Goal: Information Seeking & Learning: Learn about a topic

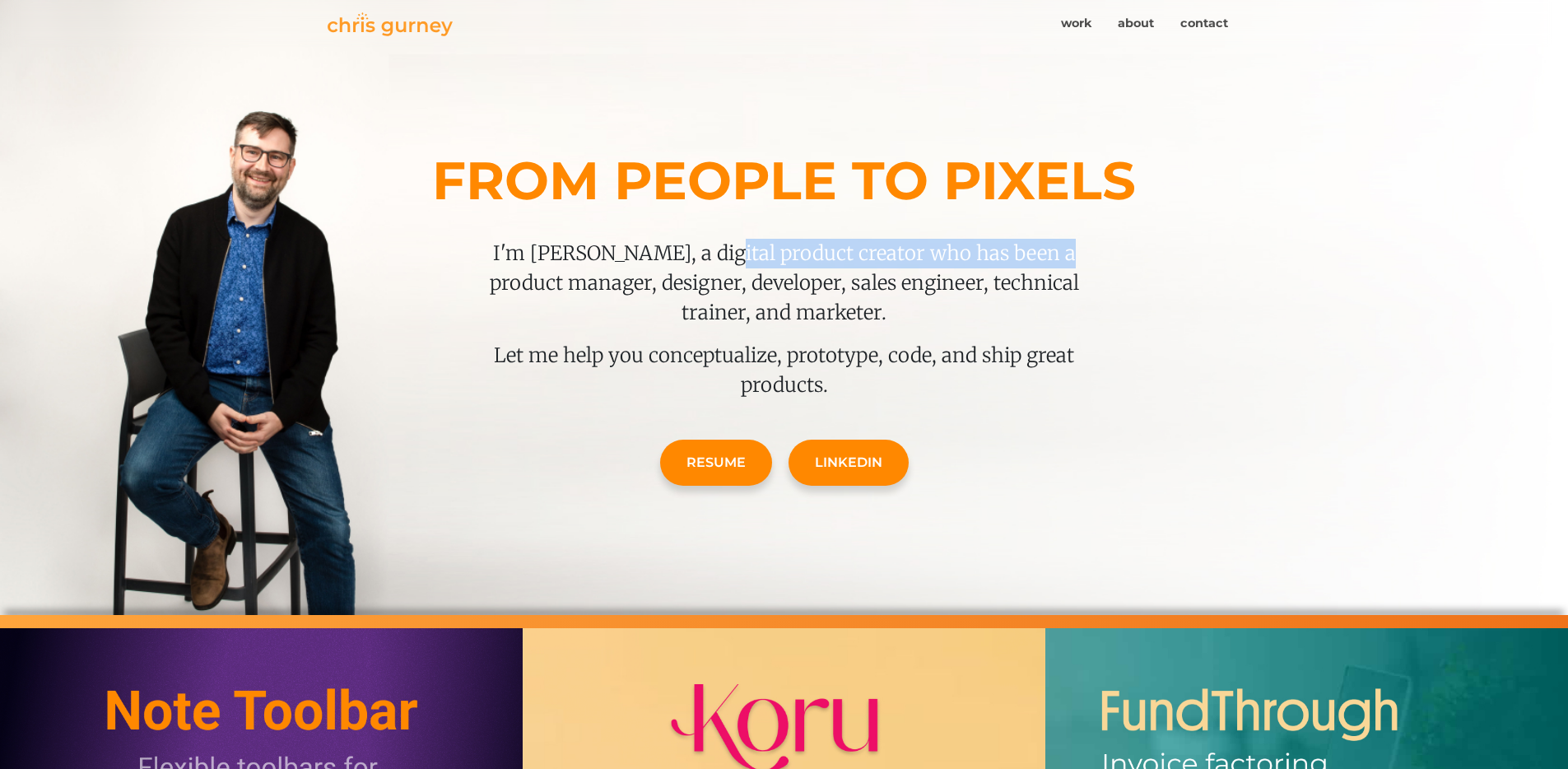
drag, startPoint x: 1076, startPoint y: 255, endPoint x: 710, endPoint y: 257, distance: 366.0
click at [712, 256] on p "I'm Chris, a digital product creator who has been a product manager, designer, …" at bounding box center [784, 283] width 601 height 89
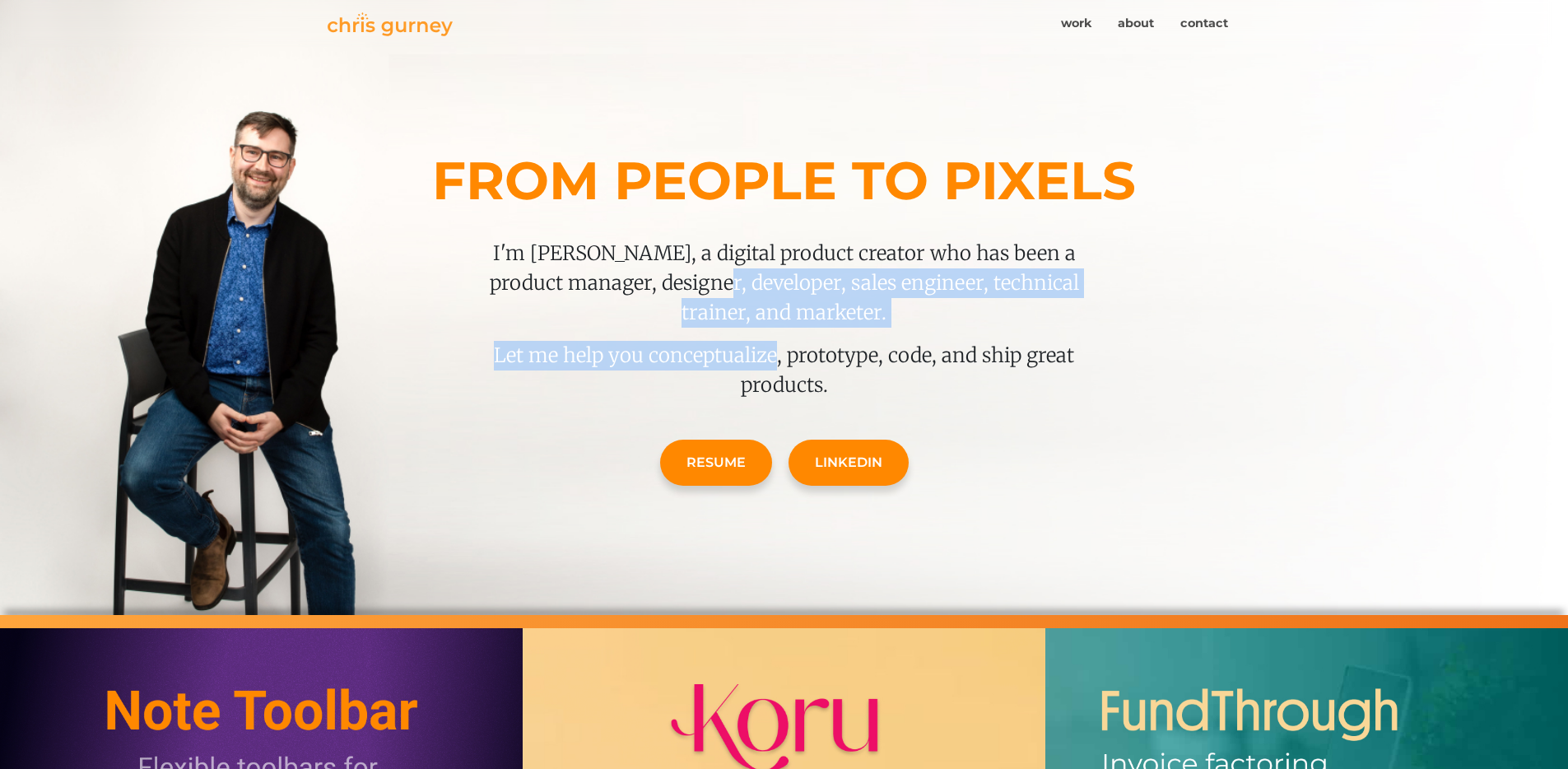
drag, startPoint x: 728, startPoint y: 288, endPoint x: 779, endPoint y: 374, distance: 100.0
click at [779, 372] on div "I'm Chris, a digital product creator who has been a product manager, designer, …" at bounding box center [784, 362] width 625 height 247
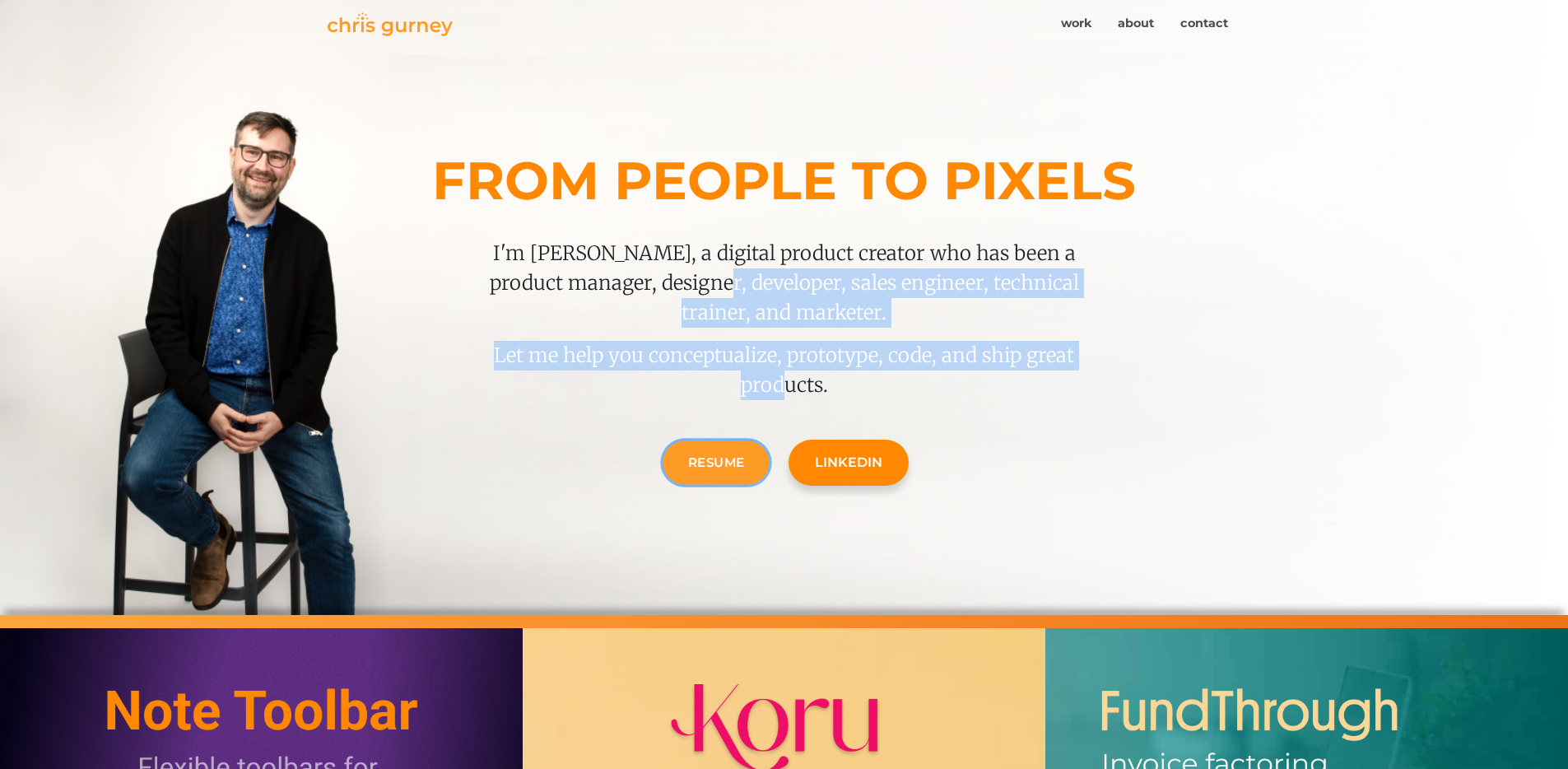
click at [724, 466] on link "Resume" at bounding box center [716, 462] width 106 height 44
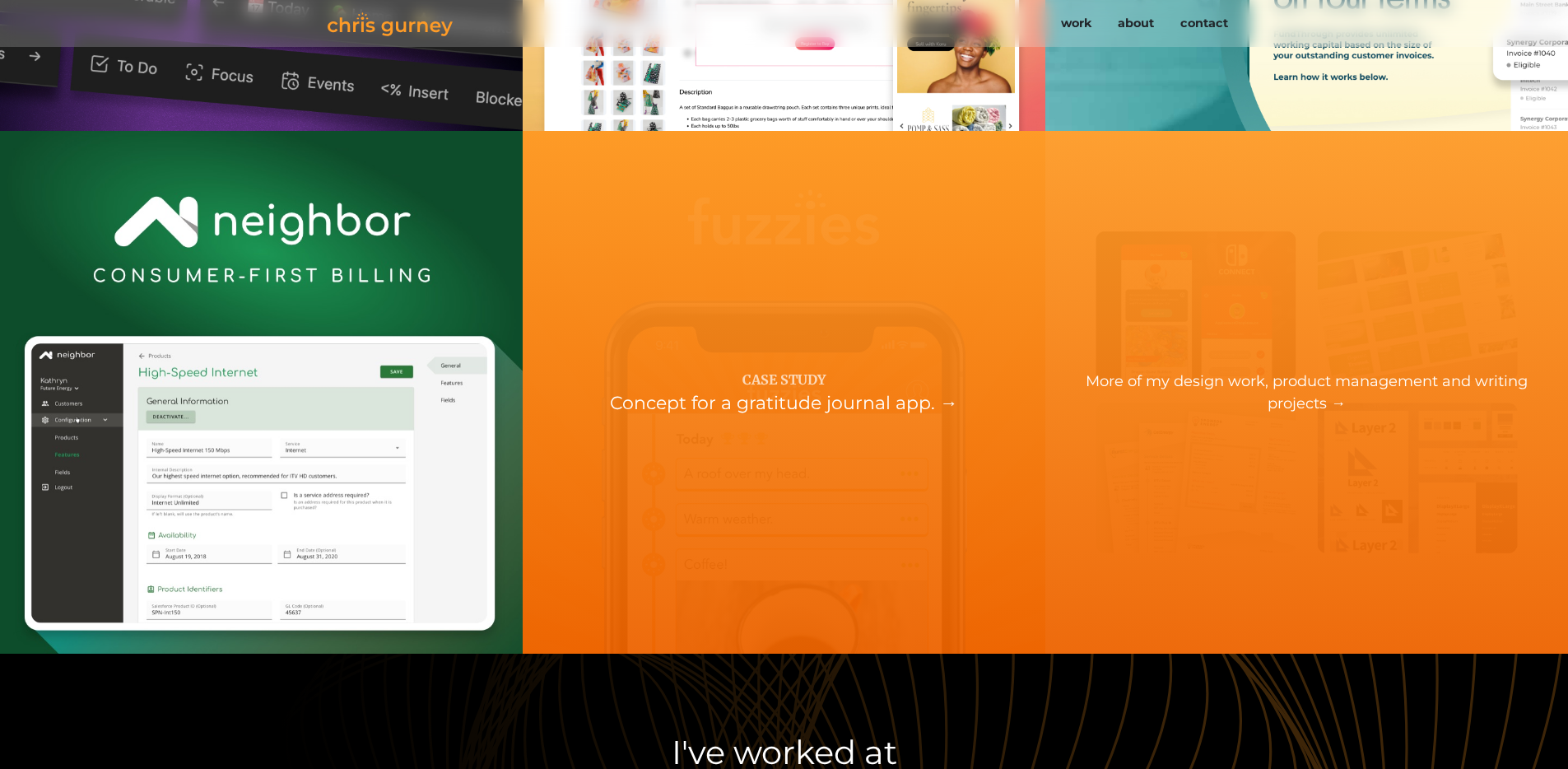
scroll to position [1027, 0]
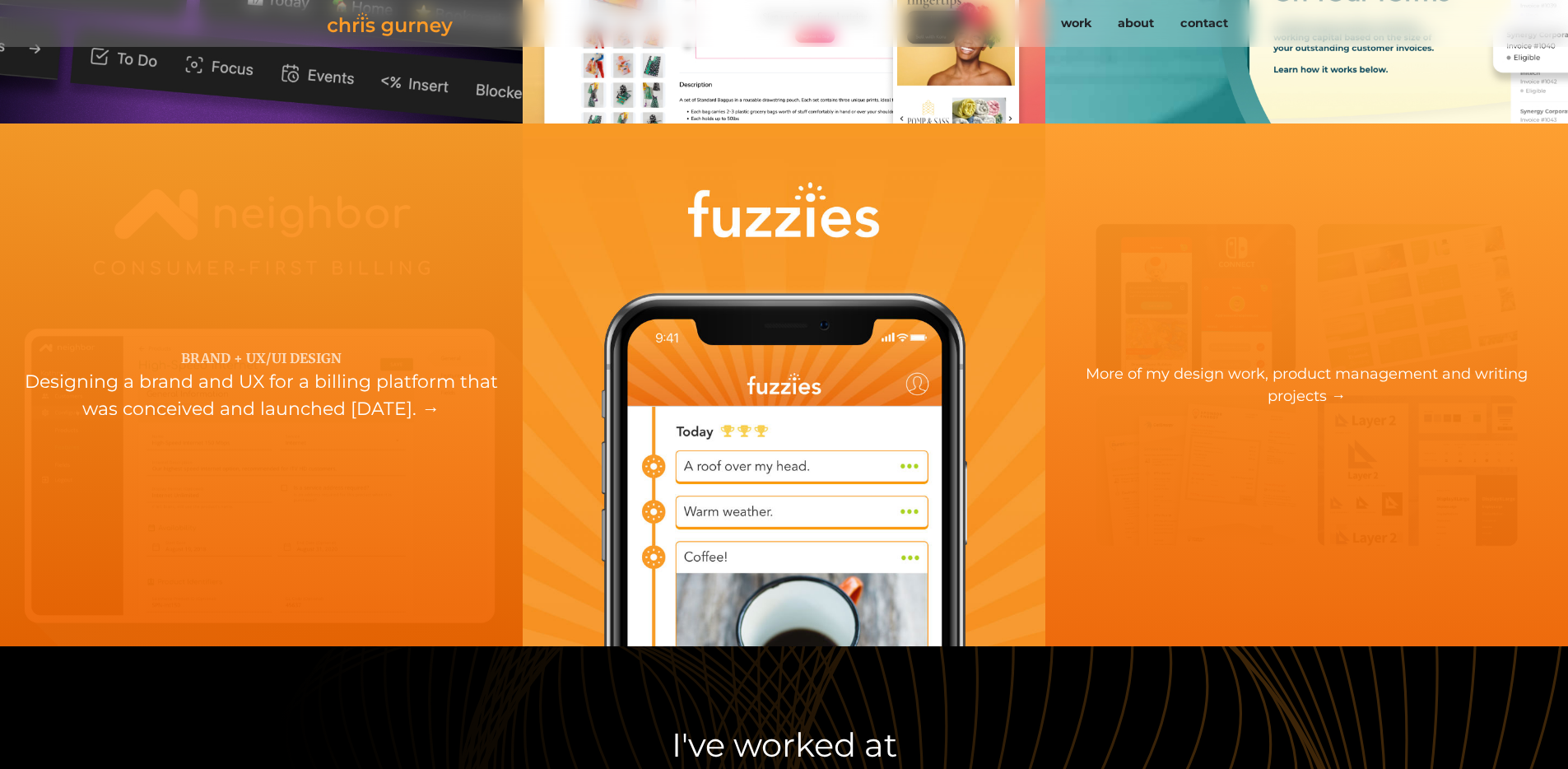
click at [275, 439] on div "Brand + UX/UI Design Designing a brand and UX for a billing platform that was c…" at bounding box center [261, 384] width 523 height 522
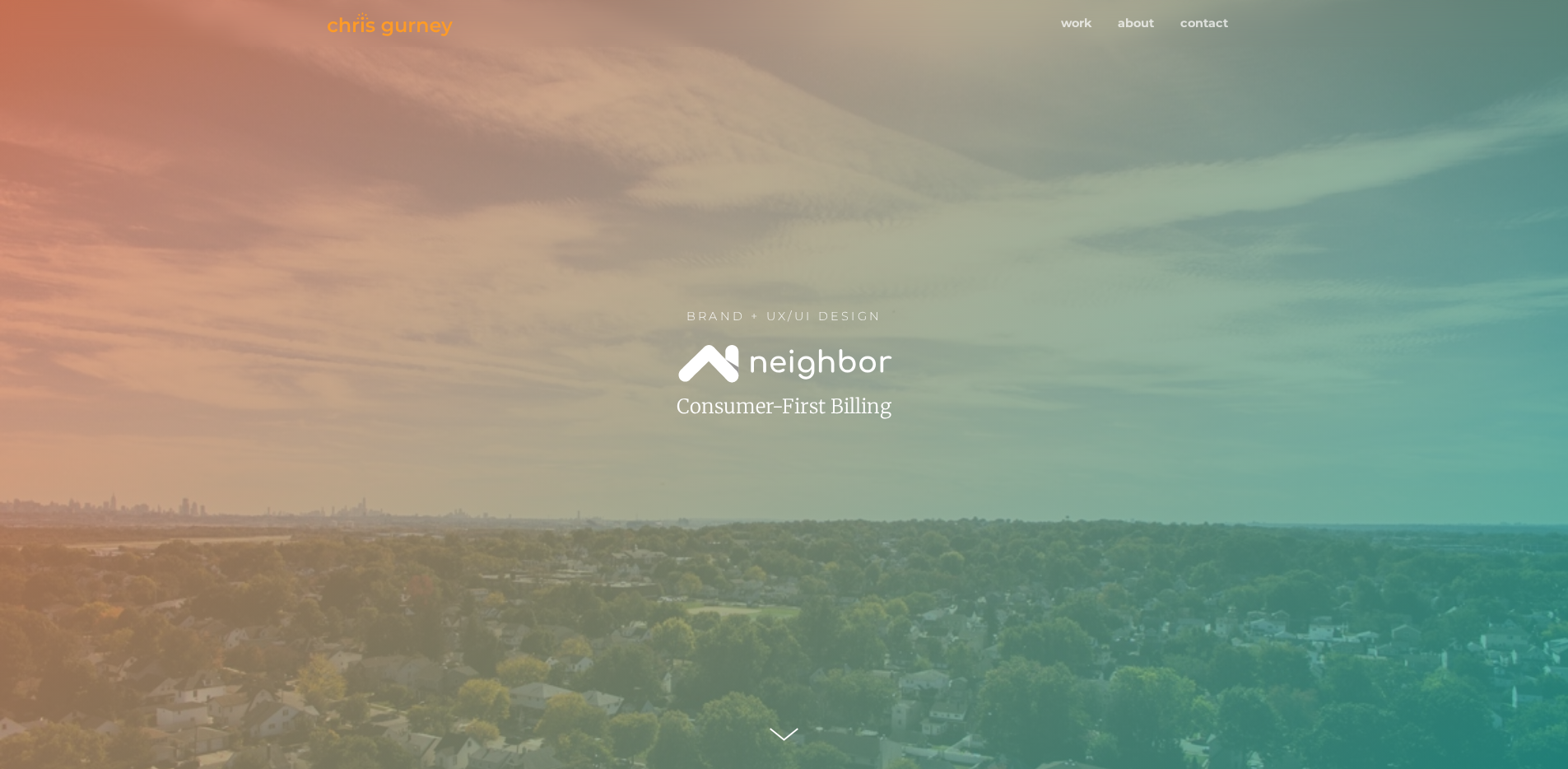
click at [794, 726] on icon at bounding box center [784, 734] width 44 height 16
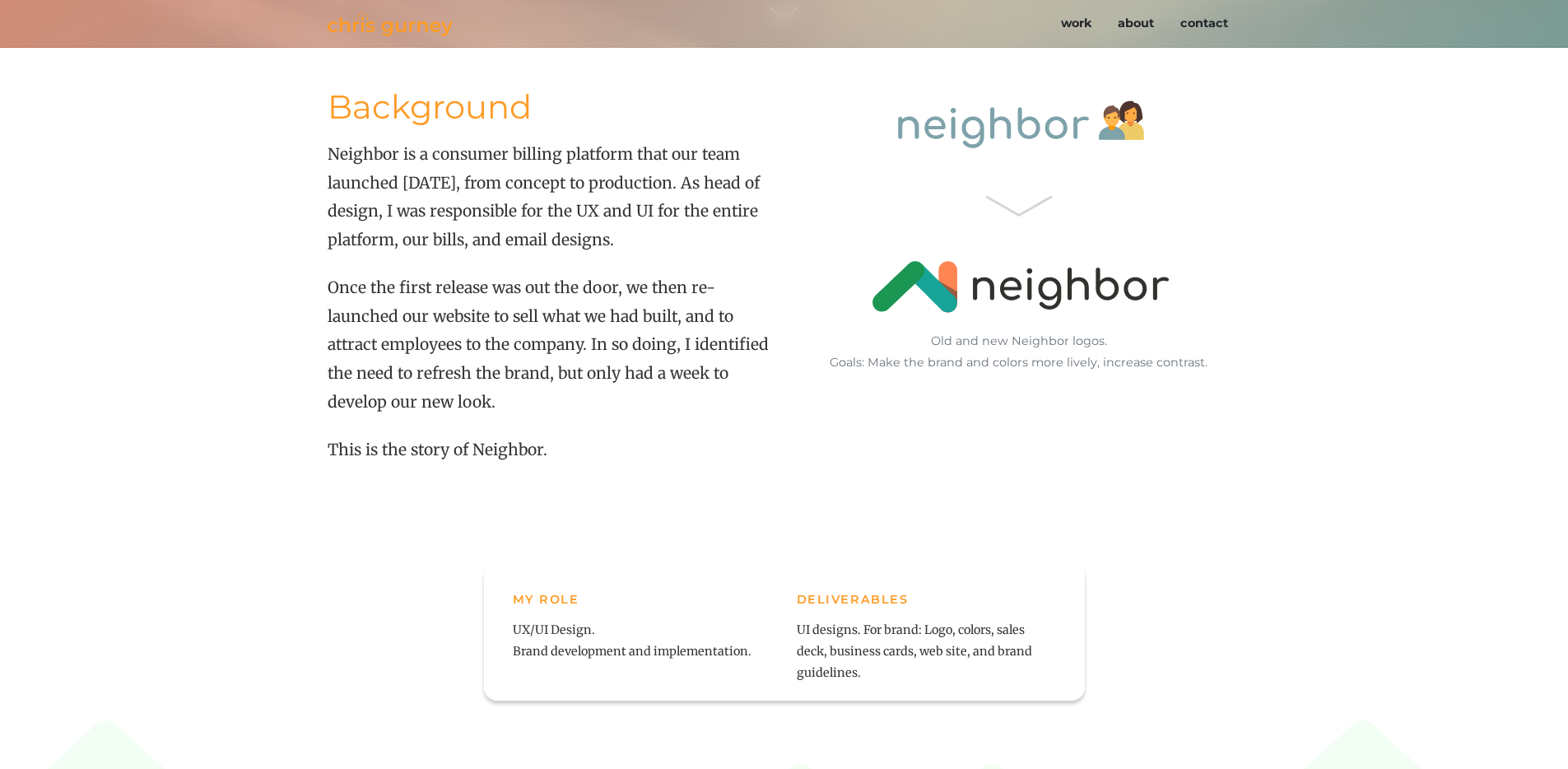
scroll to position [722, 0]
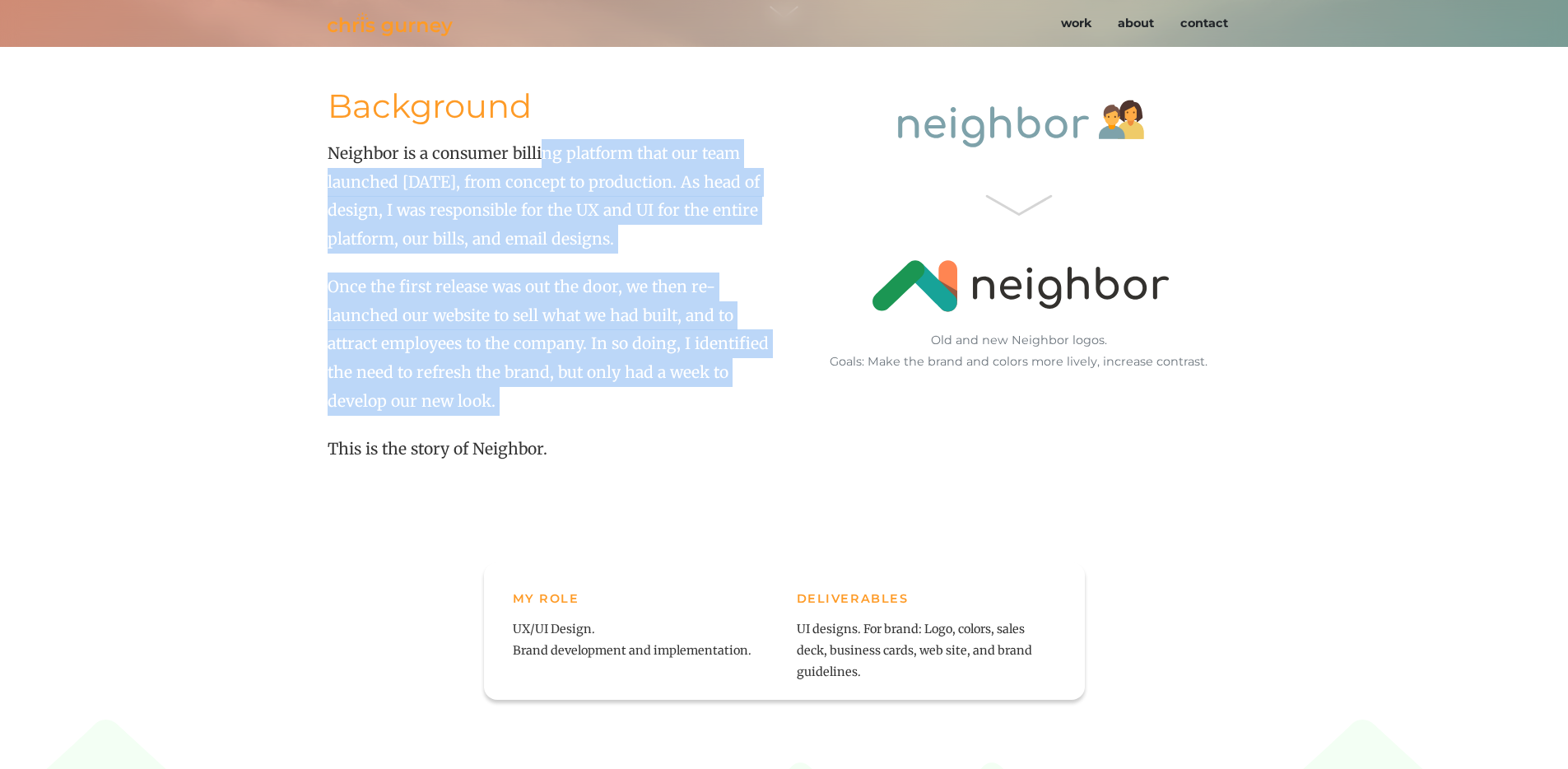
drag, startPoint x: 440, startPoint y: 158, endPoint x: 544, endPoint y: 430, distance: 291.2
click at [542, 428] on div "Background Neighbor is a consumer billing platform that our team launched [DATE…" at bounding box center [549, 285] width 469 height 397
click at [542, 430] on div "Background Neighbor is a consumer billing platform that our team launched [DATE…" at bounding box center [549, 285] width 469 height 397
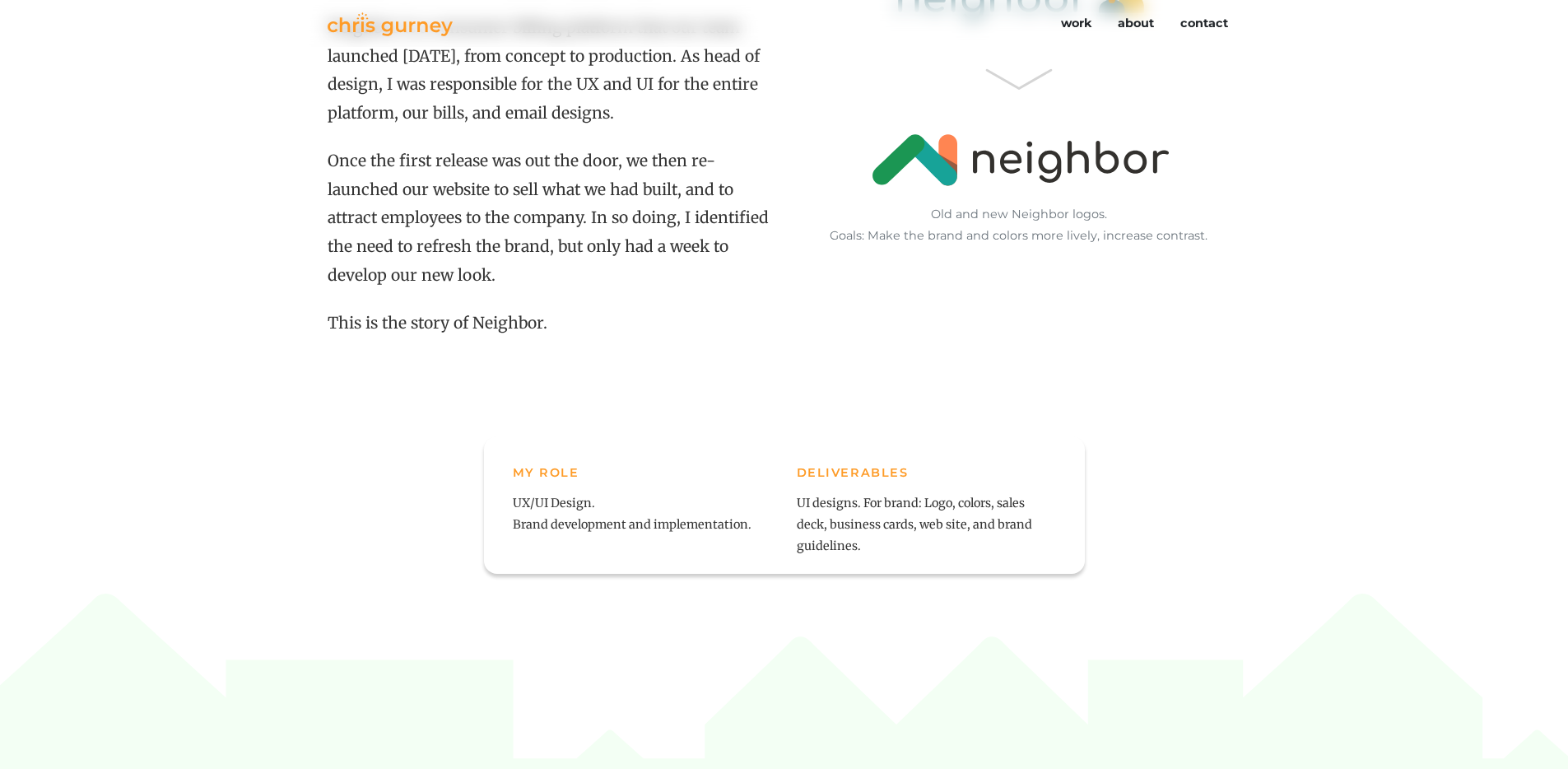
scroll to position [892, 0]
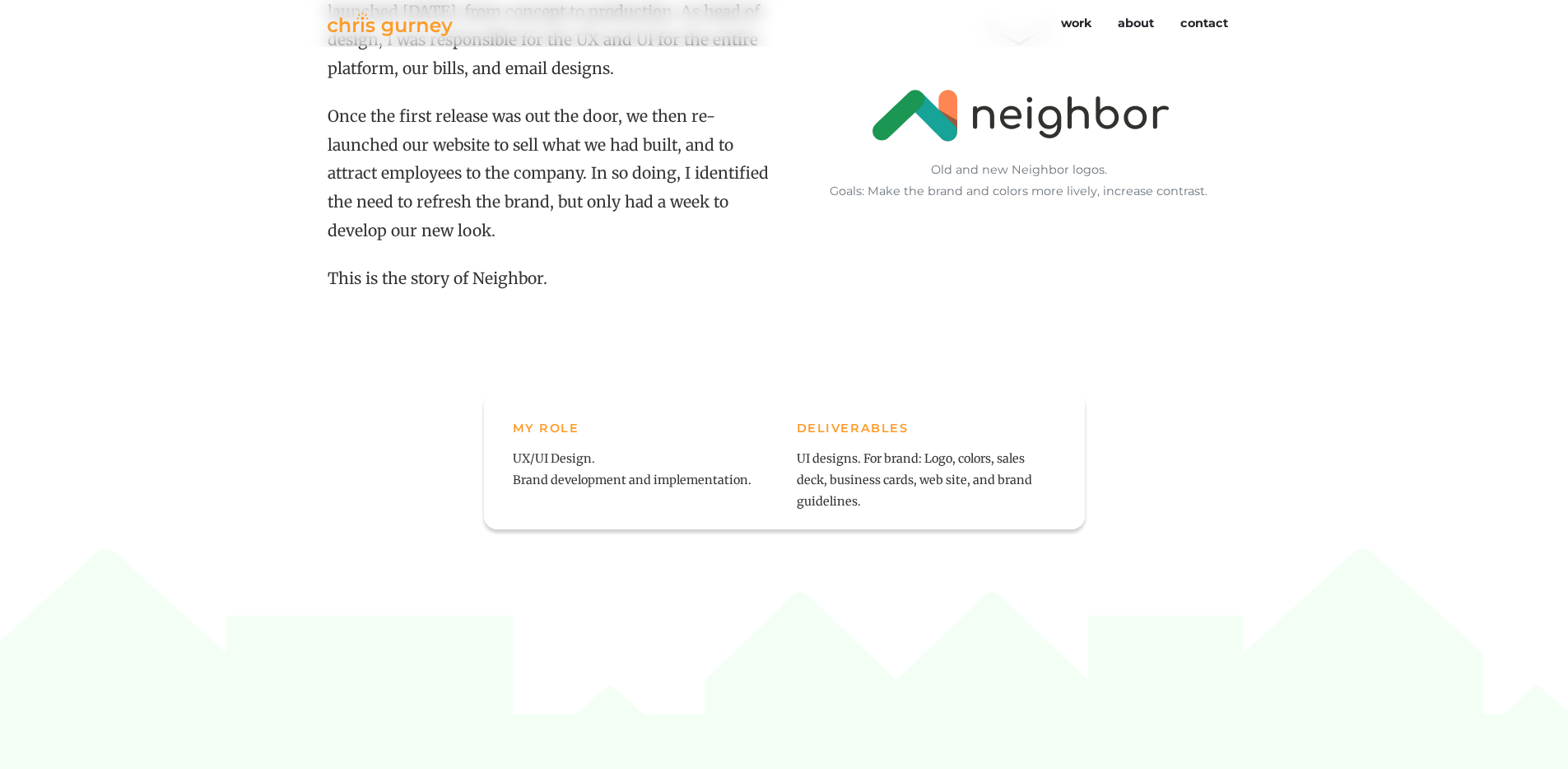
drag, startPoint x: 572, startPoint y: 465, endPoint x: 718, endPoint y: 490, distance: 148.1
click at [718, 490] on div "My Role UX/UI Design. Brand development and implementation." at bounding box center [642, 460] width 284 height 104
click at [874, 475] on div "Deliverables UI designs. For brand: Logo, colors, sales deck, business cards, w…" at bounding box center [927, 460] width 284 height 104
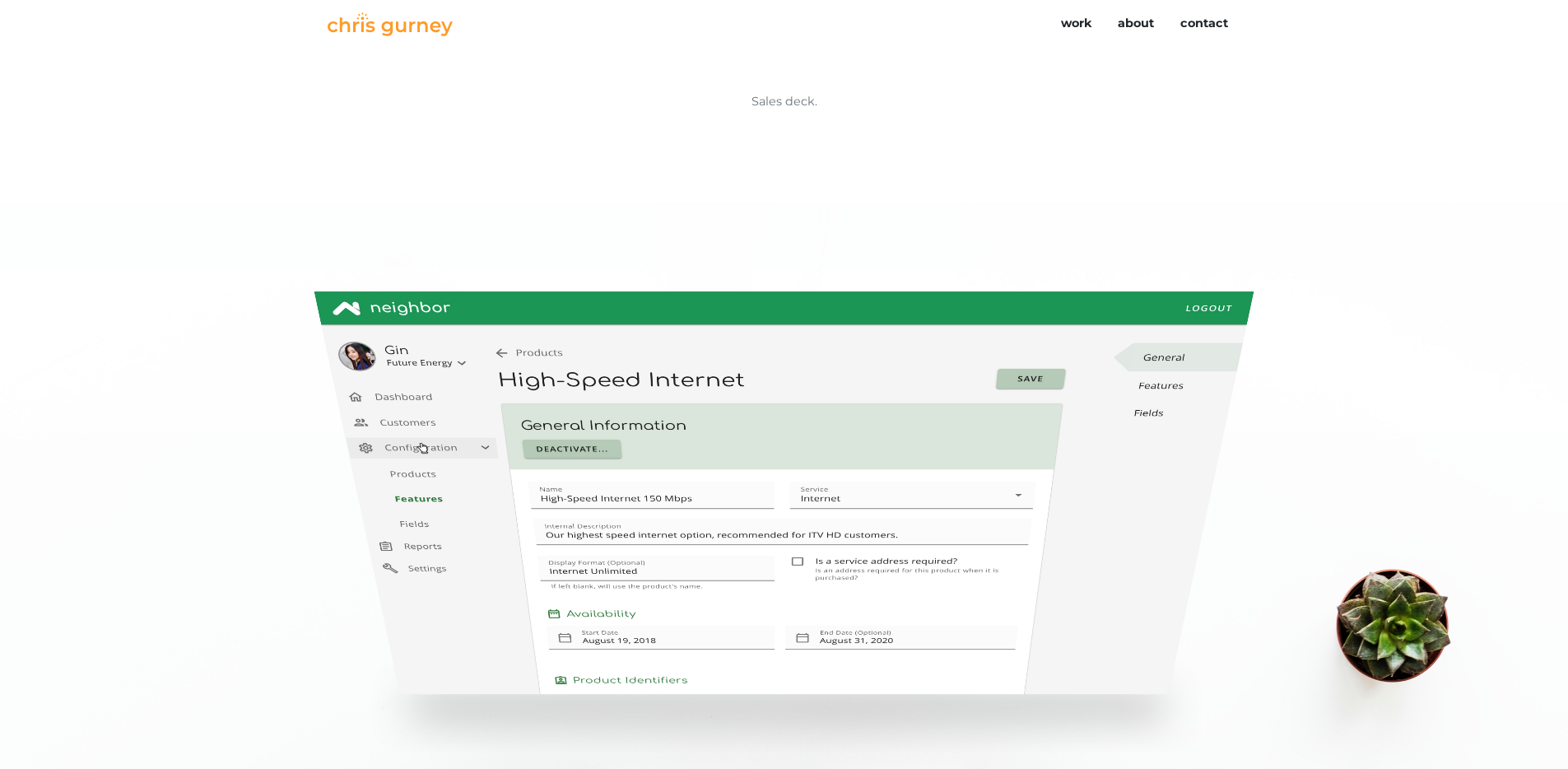
scroll to position [6876, 0]
